Goal: Task Accomplishment & Management: Manage account settings

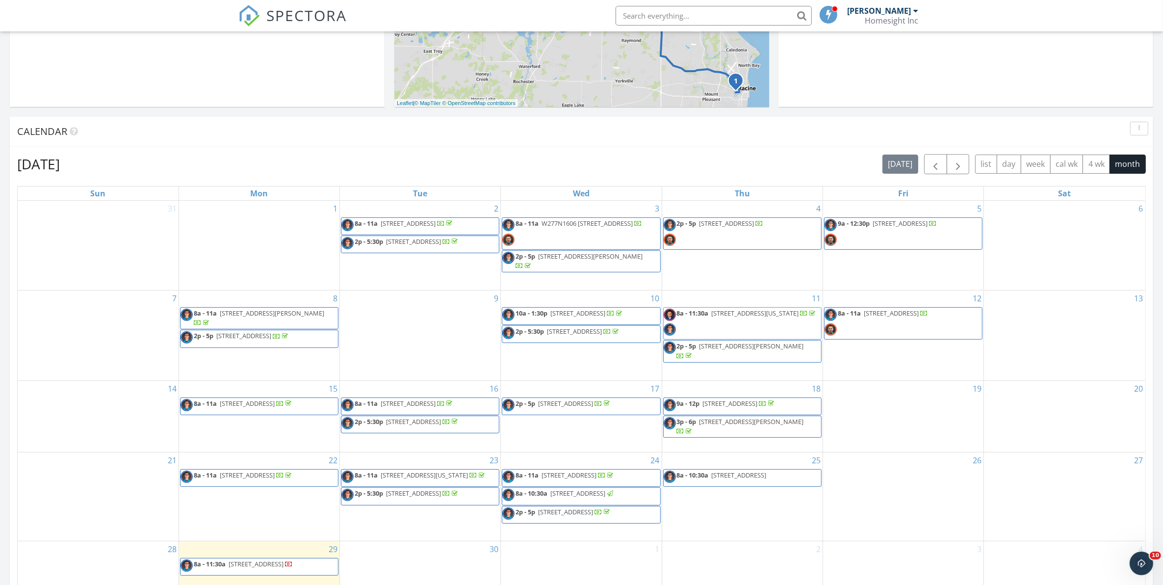
scroll to position [368, 0]
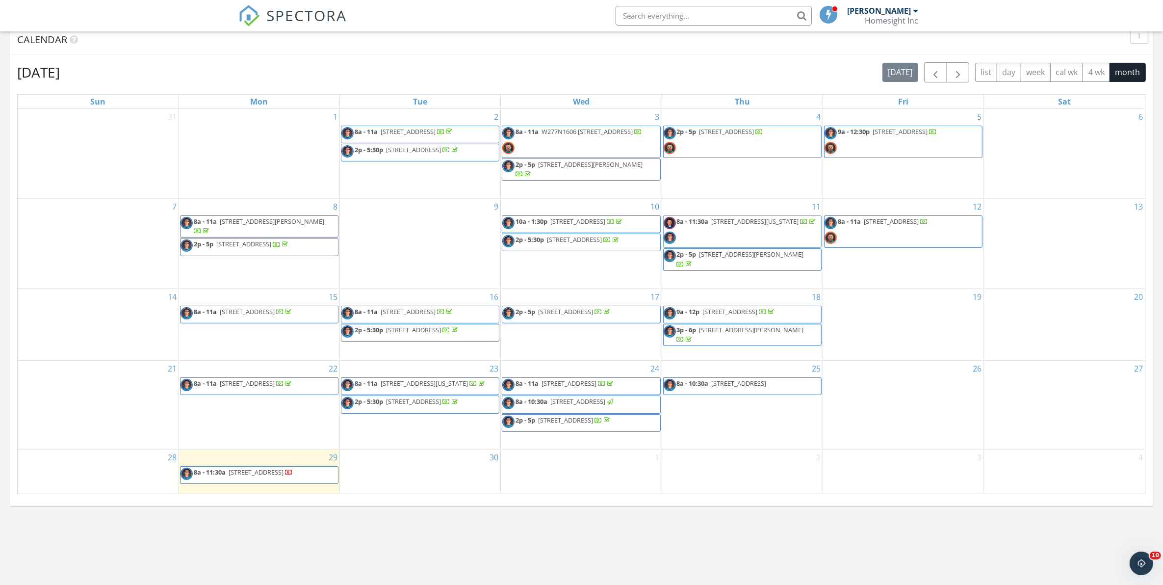
drag, startPoint x: 281, startPoint y: 467, endPoint x: 268, endPoint y: 480, distance: 17.7
click at [268, 480] on span "8a - 11:30a 2010 Kinzie Ave, Racine 53405" at bounding box center [236, 474] width 112 height 15
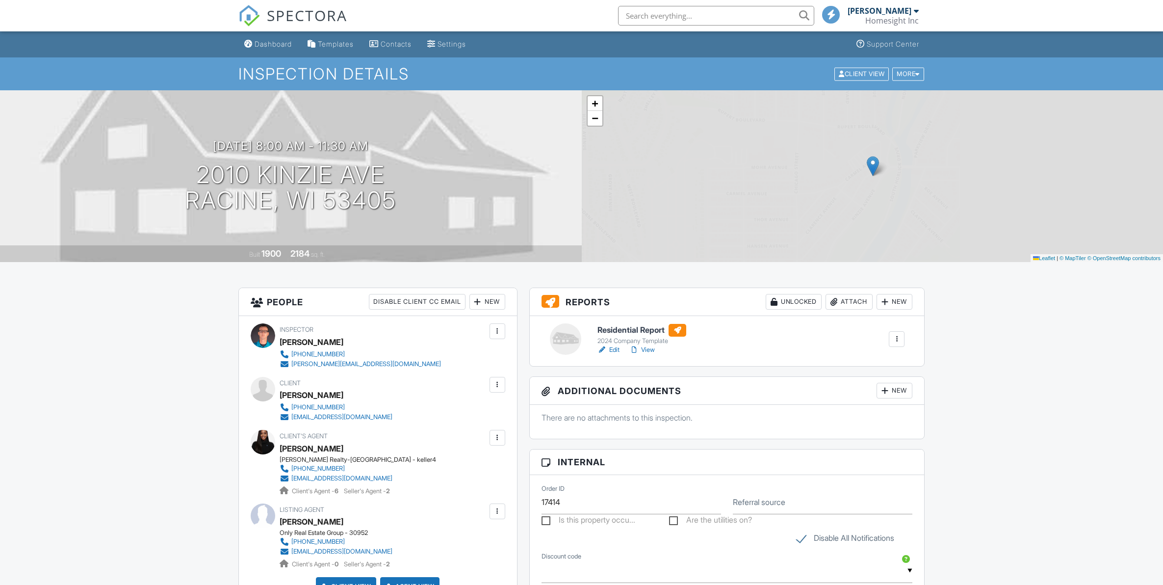
click at [887, 298] on div at bounding box center [885, 302] width 10 height 10
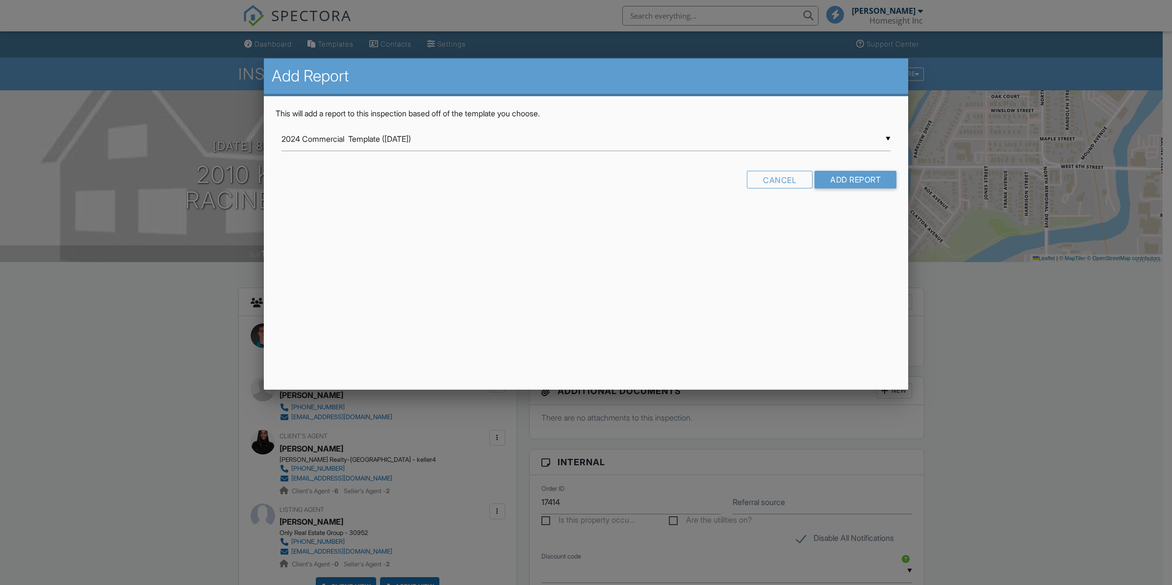
click at [408, 140] on input "2024 Commercial Template ([DATE])" at bounding box center [586, 139] width 610 height 24
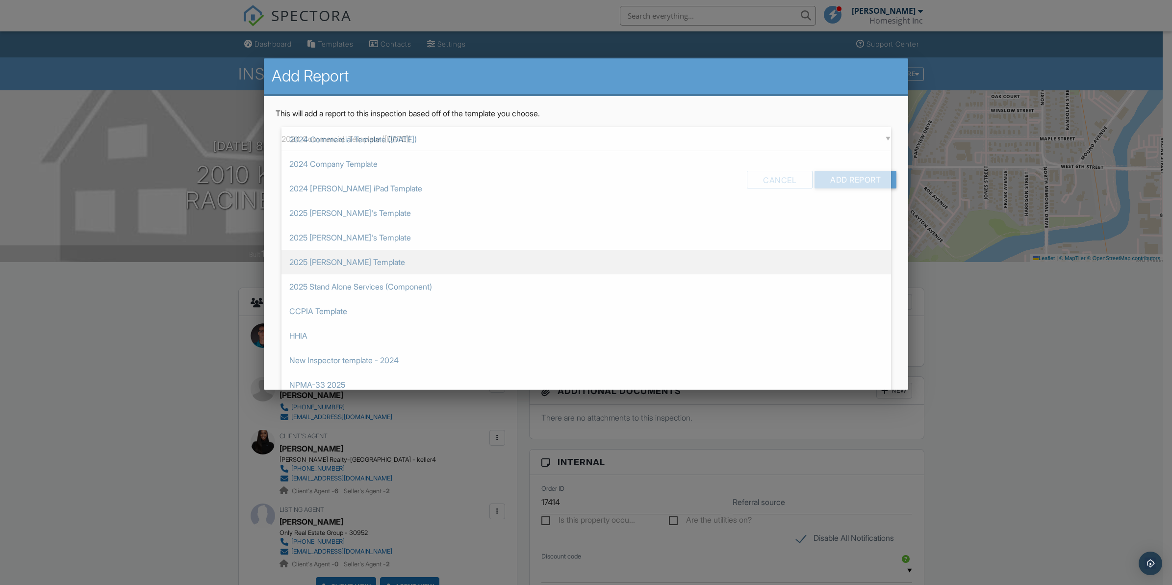
click at [349, 261] on span "2025 [PERSON_NAME] Template" at bounding box center [586, 262] width 610 height 25
type input "2025 [PERSON_NAME] Template"
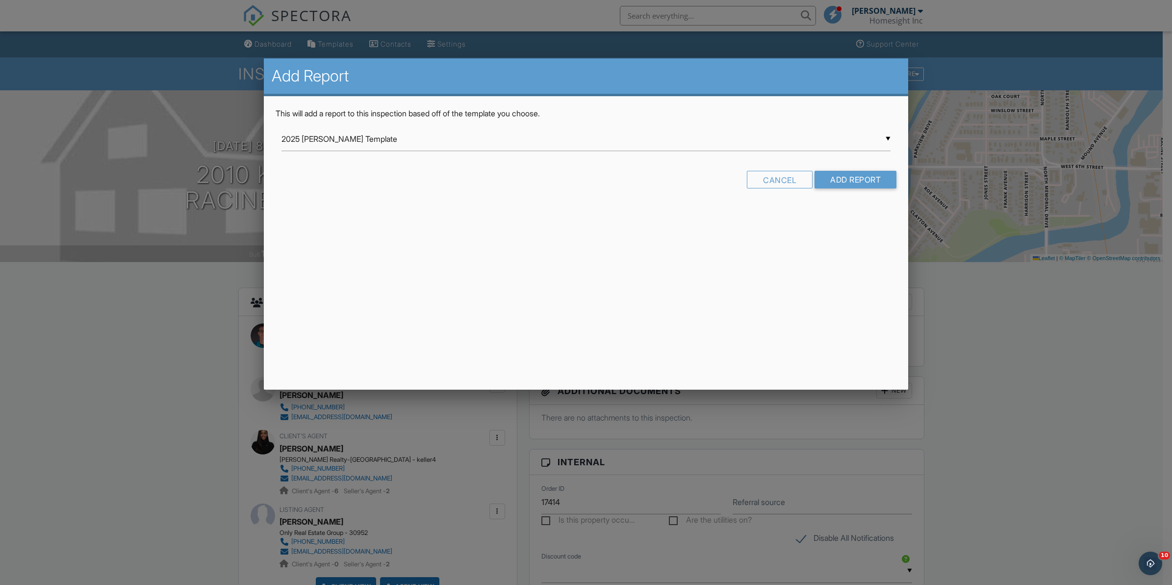
click at [839, 191] on div "Cancel Add Report" at bounding box center [586, 183] width 621 height 25
click at [837, 181] on input "Add Report" at bounding box center [856, 180] width 82 height 18
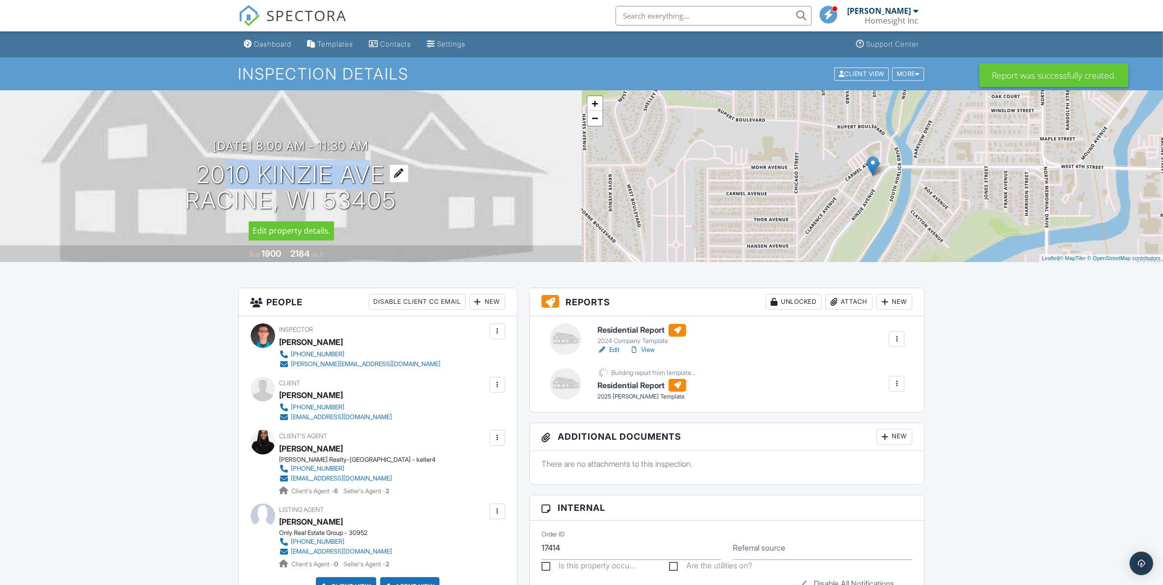
drag, startPoint x: 205, startPoint y: 172, endPoint x: 357, endPoint y: 175, distance: 151.5
click at [357, 175] on h1 "2010 Kinzie Ave Racine, WI 53405" at bounding box center [290, 188] width 211 height 52
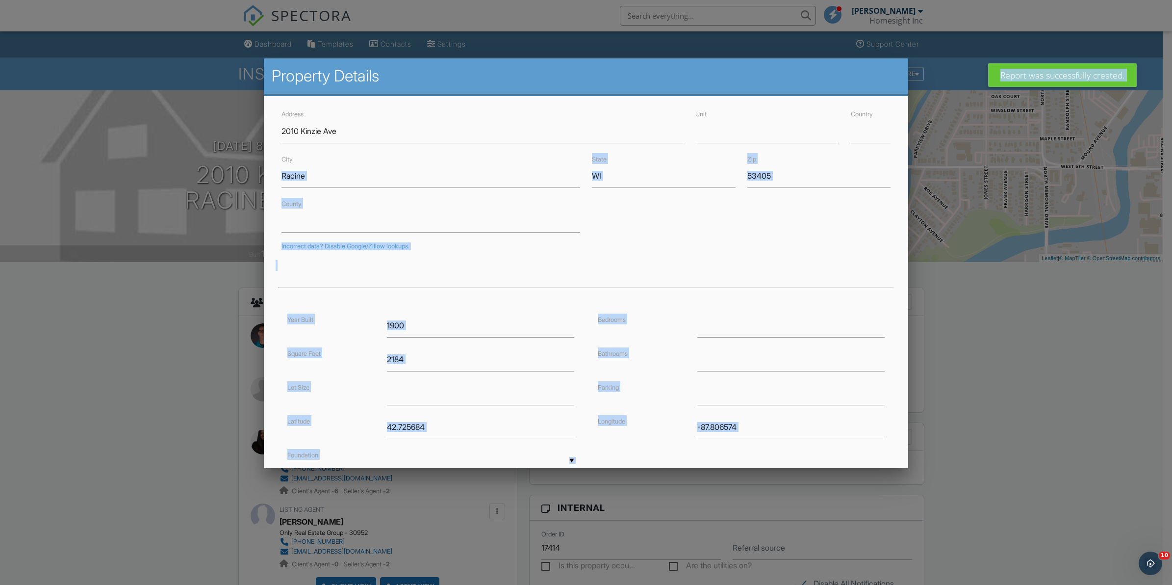
drag, startPoint x: 204, startPoint y: 173, endPoint x: 263, endPoint y: 174, distance: 59.8
click at [263, 174] on body "SPECTORA Ryan Stemmerman Homesight Inc Role: Inspector Dashboard New Inspection…" at bounding box center [581, 558] width 1163 height 1117
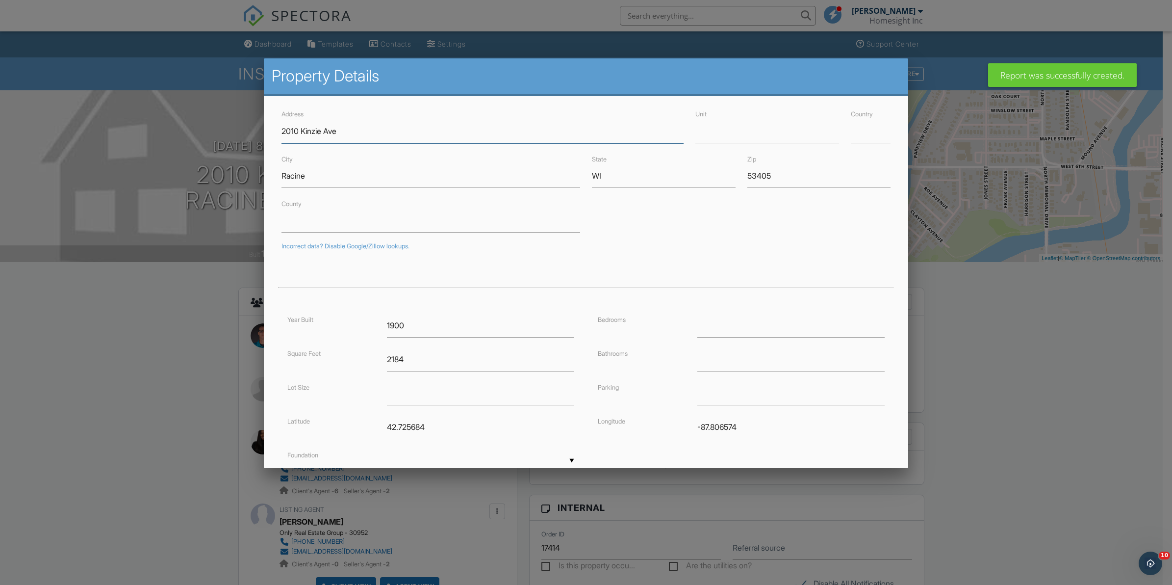
drag, startPoint x: 281, startPoint y: 131, endPoint x: 339, endPoint y: 130, distance: 58.9
click at [339, 130] on input "2010 Kinzie Ave" at bounding box center [482, 131] width 402 height 24
click at [1055, 309] on div at bounding box center [586, 316] width 1172 height 731
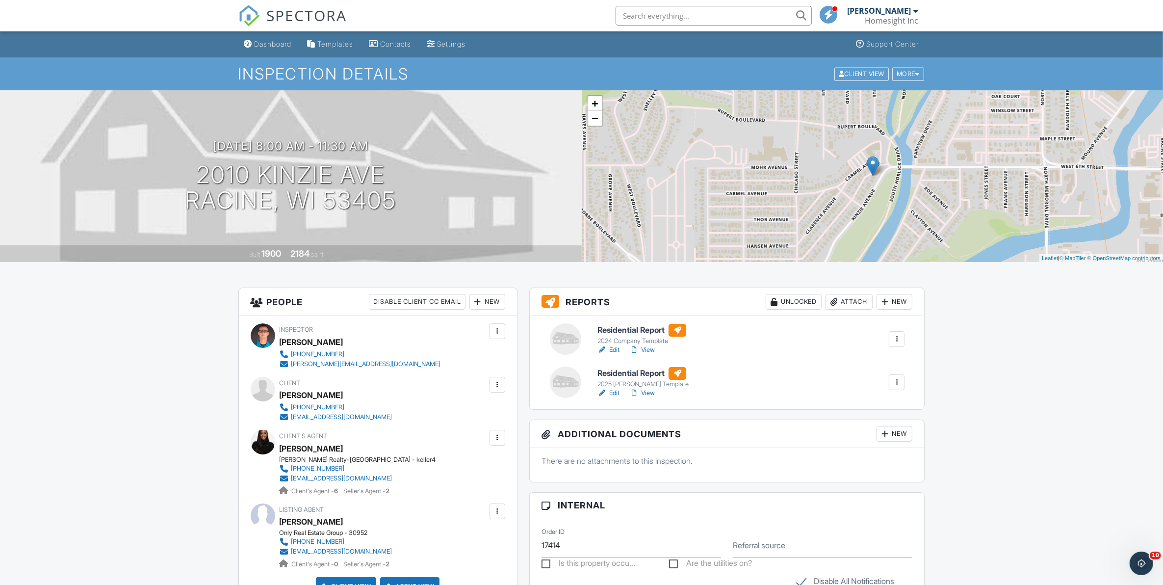
click at [895, 337] on div at bounding box center [897, 339] width 10 height 10
click at [882, 408] on li "Delete" at bounding box center [874, 415] width 59 height 25
click at [898, 340] on div at bounding box center [897, 339] width 10 height 10
click at [866, 410] on div "Delete" at bounding box center [875, 415] width 21 height 11
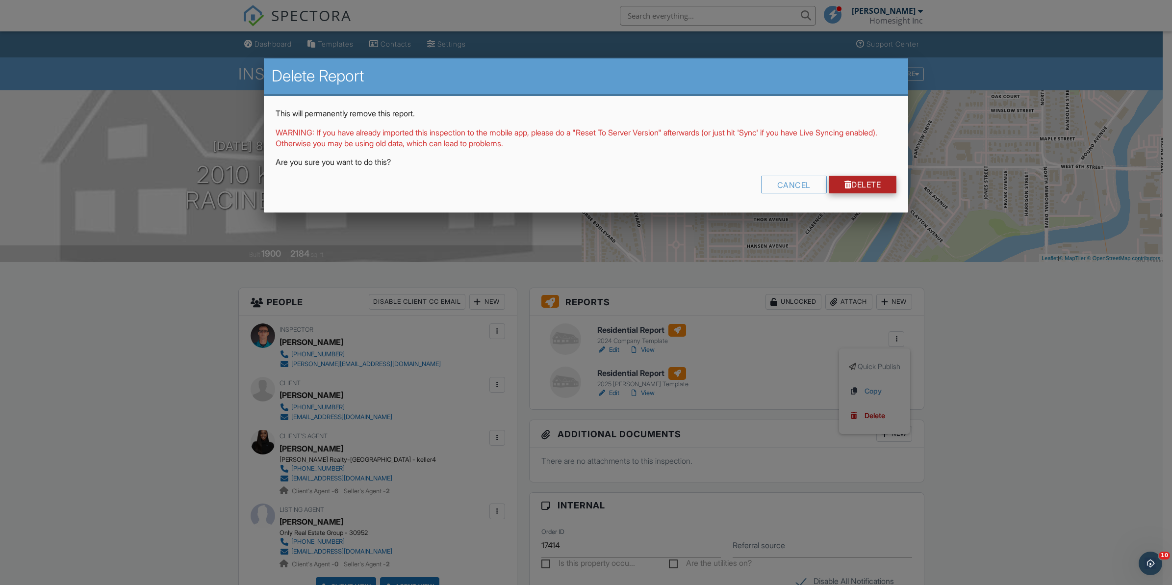
click at [855, 184] on link "Delete" at bounding box center [863, 185] width 68 height 18
